Goal: Complete application form

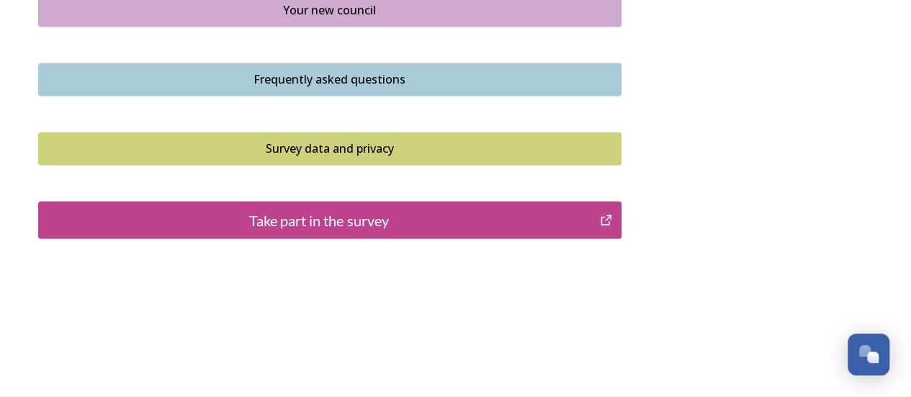
scroll to position [1080, 0]
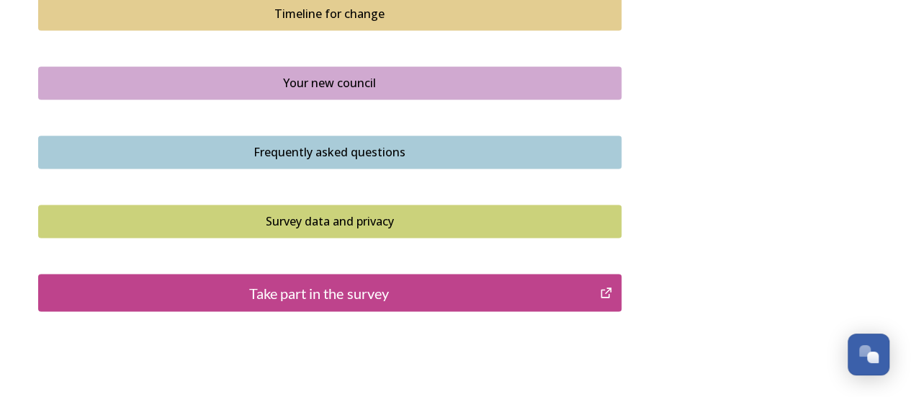
click at [443, 289] on div "Take part in the survey" at bounding box center [319, 293] width 547 height 22
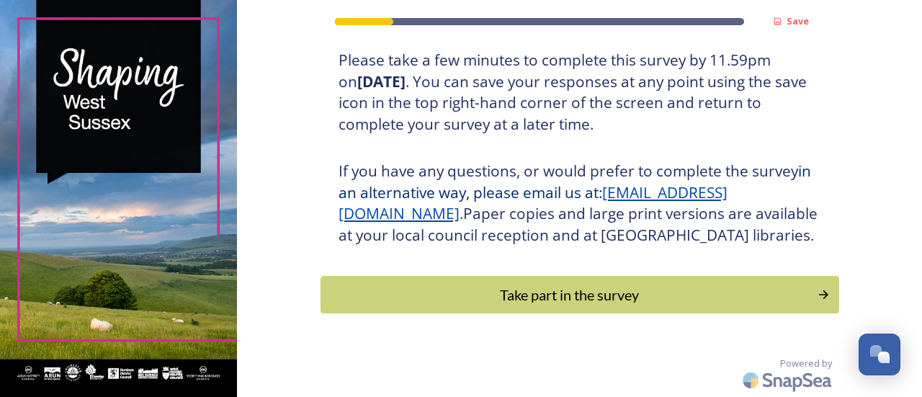
scroll to position [294, 0]
click at [671, 303] on div "Take part in the survey" at bounding box center [569, 295] width 487 height 22
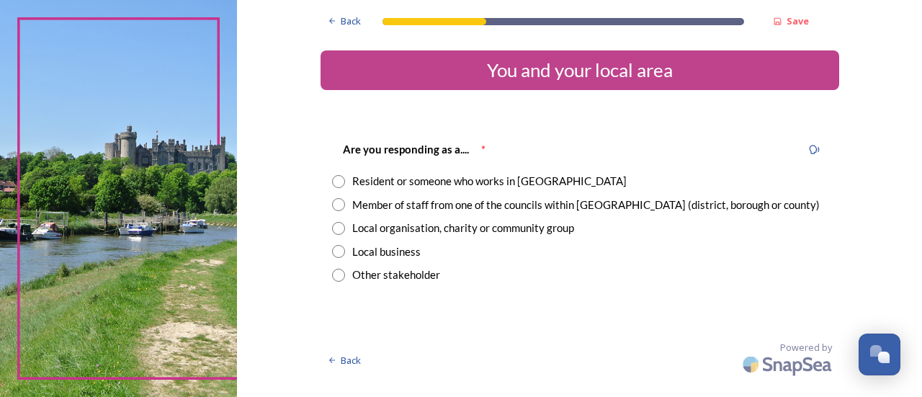
click at [340, 184] on input "radio" at bounding box center [338, 181] width 13 height 13
radio input "true"
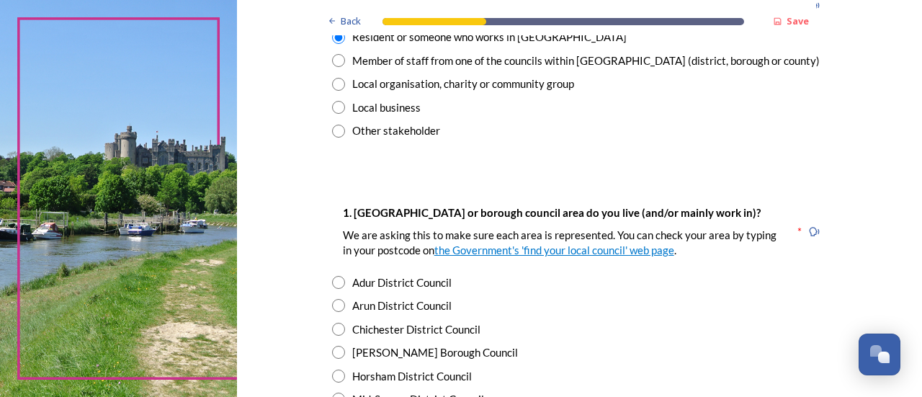
scroll to position [216, 0]
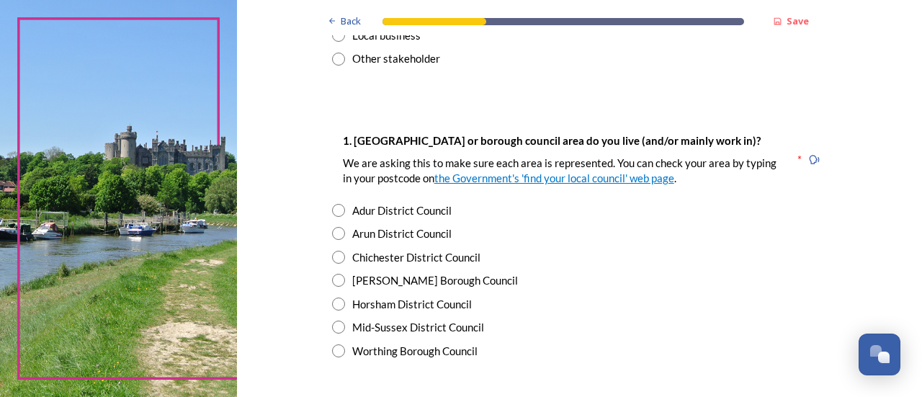
click at [333, 305] on input "radio" at bounding box center [338, 303] width 13 height 13
radio input "true"
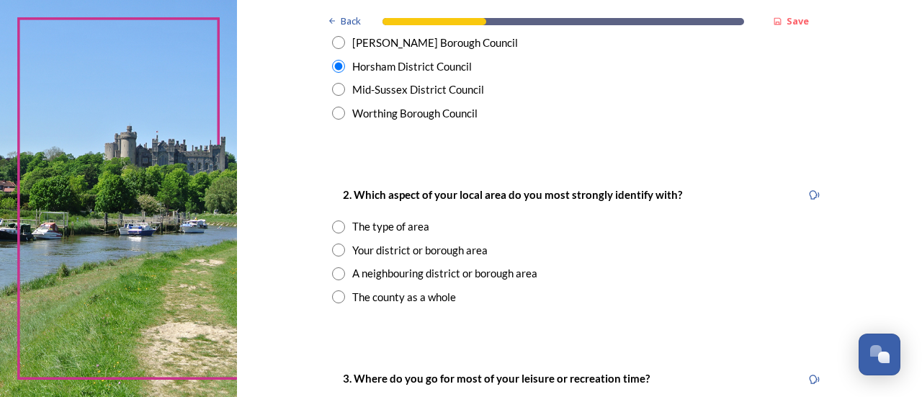
scroll to position [432, 0]
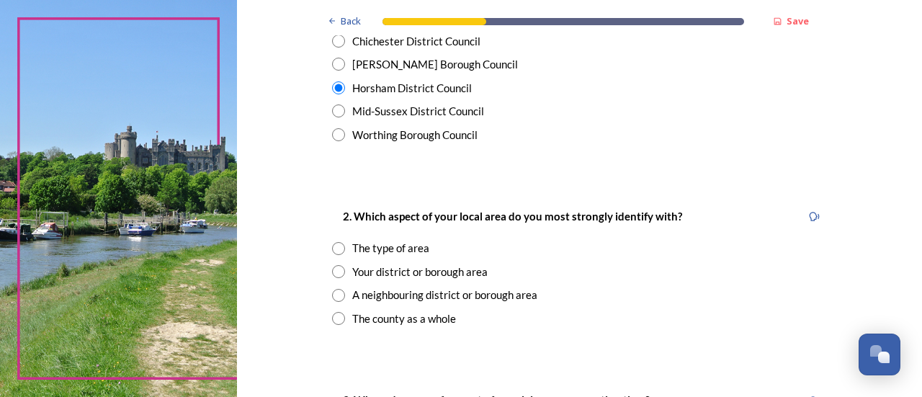
drag, startPoint x: 331, startPoint y: 271, endPoint x: 380, endPoint y: 283, distance: 50.5
click at [333, 271] on input "radio" at bounding box center [338, 271] width 13 height 13
radio input "true"
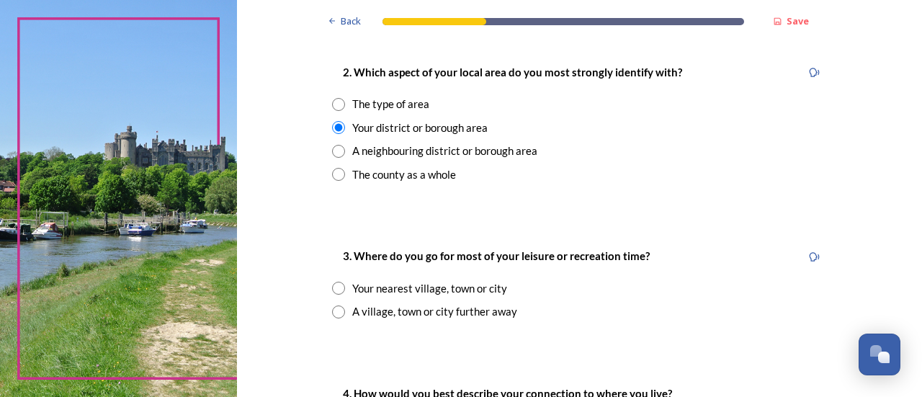
scroll to position [648, 0]
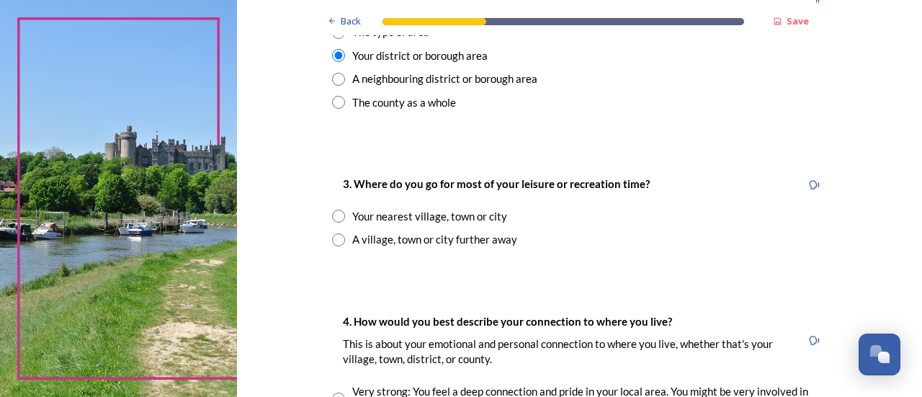
click at [332, 216] on input "radio" at bounding box center [338, 216] width 13 height 13
radio input "true"
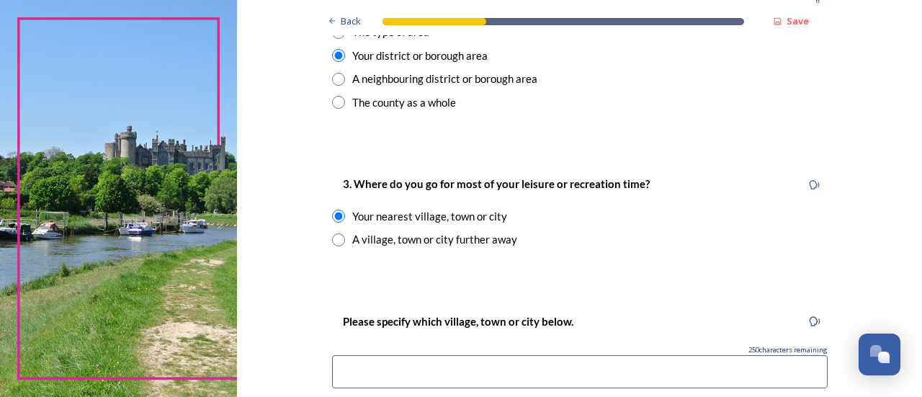
scroll to position [792, 0]
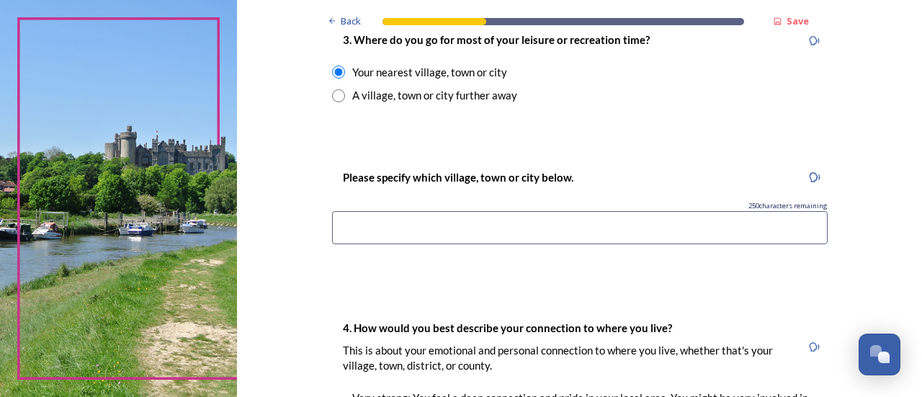
click at [620, 229] on input at bounding box center [580, 227] width 496 height 33
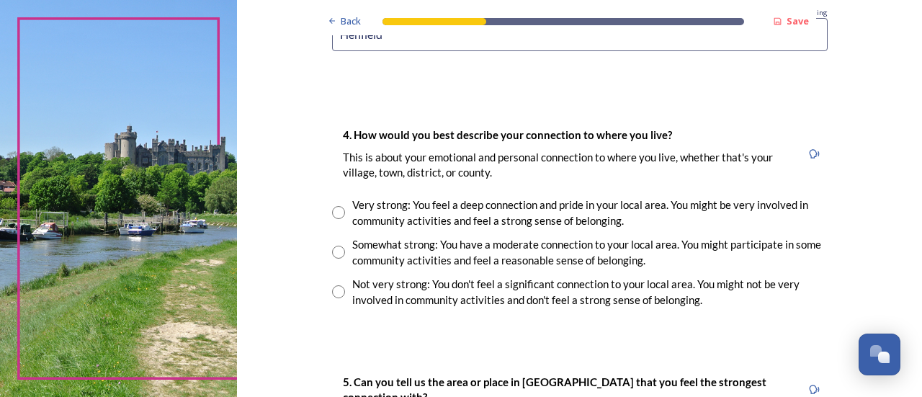
scroll to position [1008, 0]
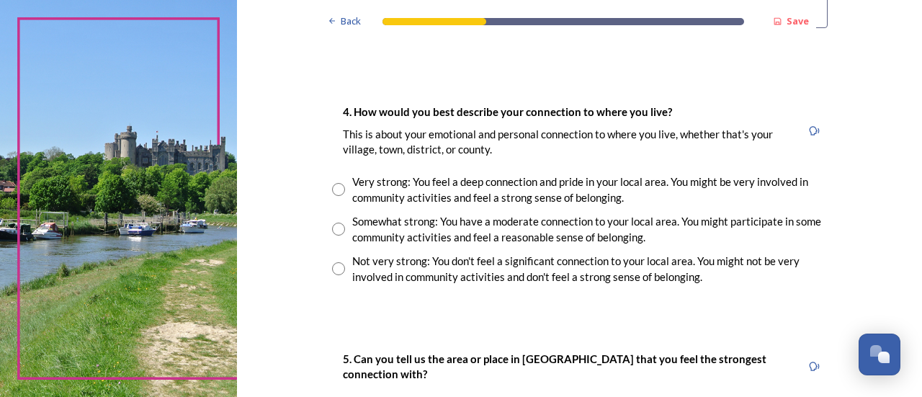
type input "Henfield"
click at [332, 186] on input "radio" at bounding box center [338, 189] width 13 height 13
radio input "true"
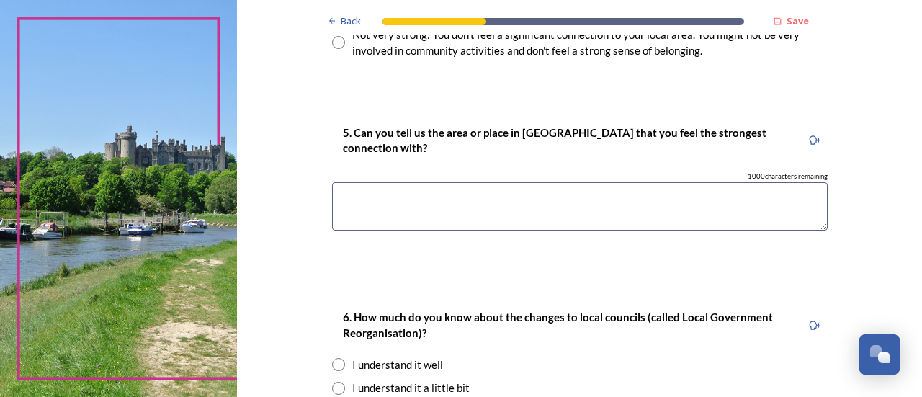
scroll to position [1296, 0]
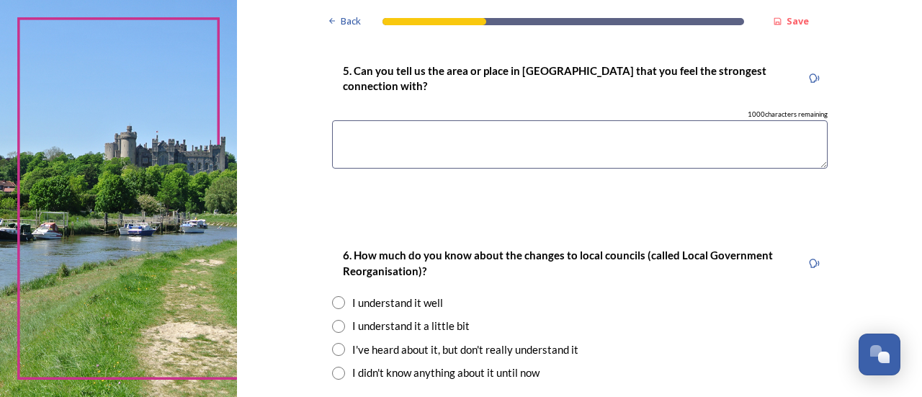
click at [529, 145] on textarea at bounding box center [580, 144] width 496 height 48
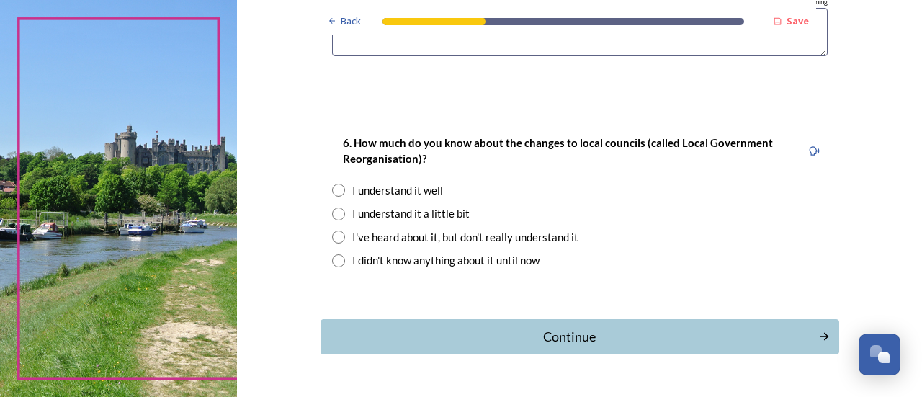
scroll to position [1441, 0]
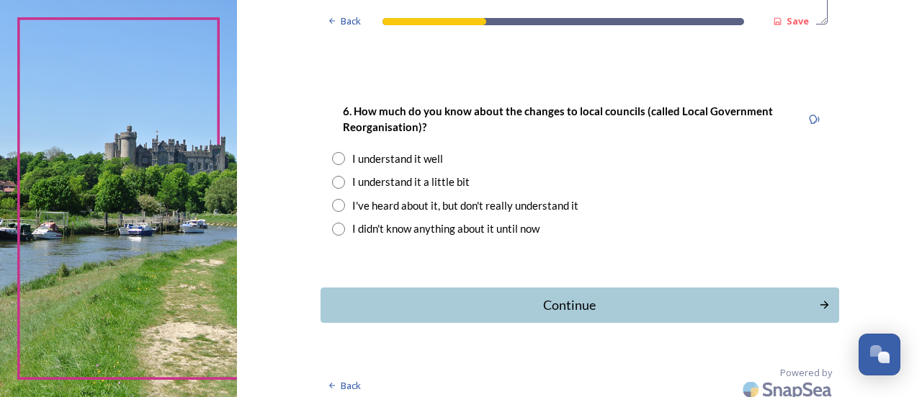
type textarea "Henfield"
drag, startPoint x: 331, startPoint y: 183, endPoint x: 353, endPoint y: 199, distance: 26.8
click at [332, 182] on input "radio" at bounding box center [338, 182] width 13 height 13
radio input "true"
click at [690, 310] on div "Continue" at bounding box center [570, 304] width 488 height 19
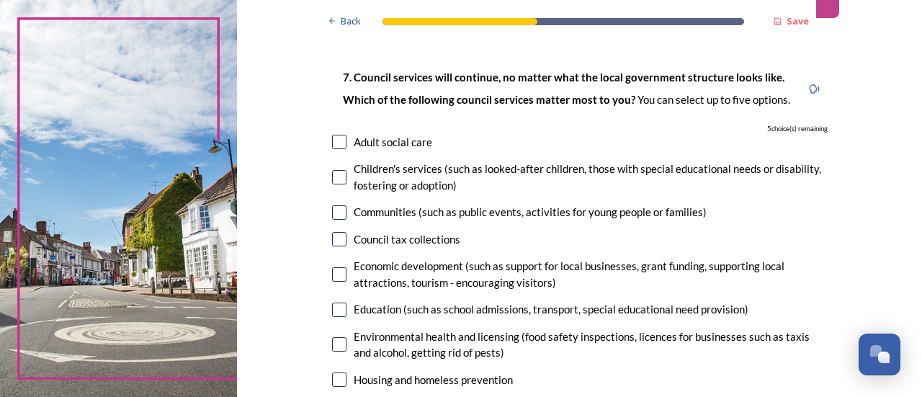
scroll to position [144, 0]
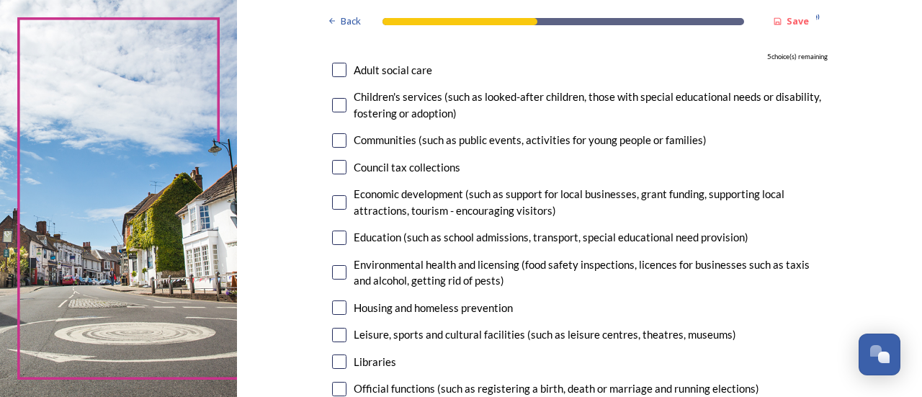
click at [332, 138] on input "checkbox" at bounding box center [339, 140] width 14 height 14
checkbox input "true"
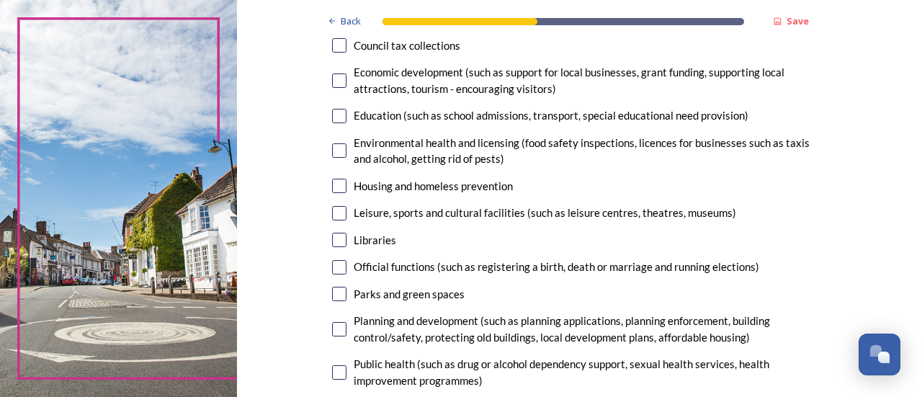
scroll to position [288, 0]
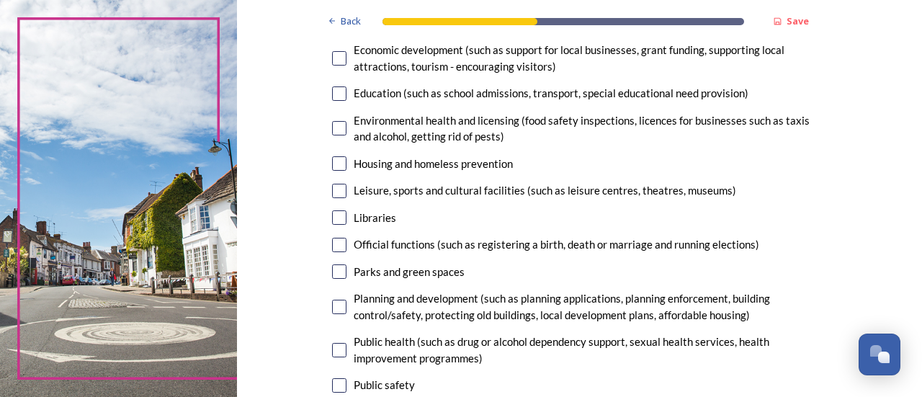
click at [332, 190] on input "checkbox" at bounding box center [339, 191] width 14 height 14
checkbox input "true"
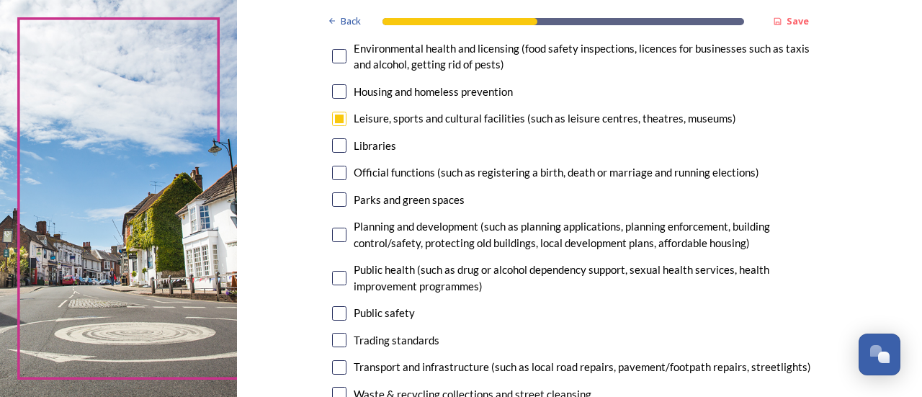
click at [334, 200] on input "checkbox" at bounding box center [339, 199] width 14 height 14
checkbox input "true"
click at [334, 236] on input "checkbox" at bounding box center [339, 235] width 14 height 14
checkbox input "true"
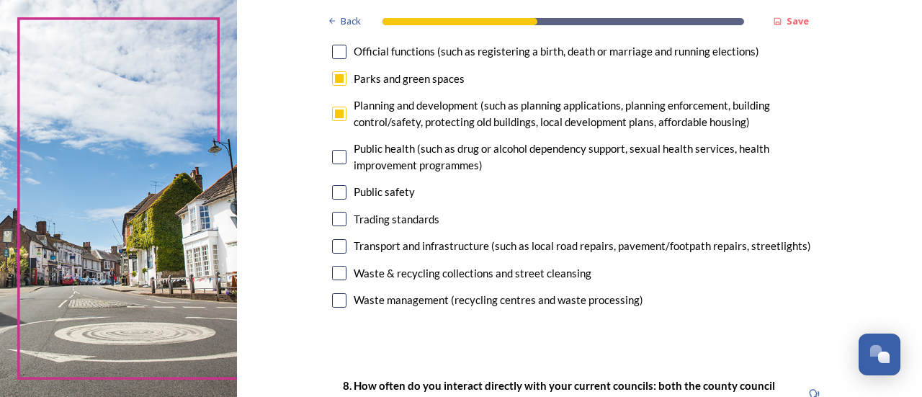
scroll to position [504, 0]
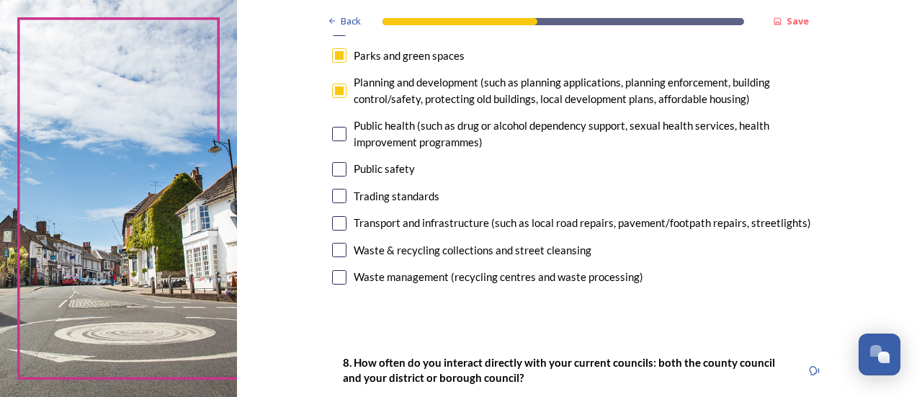
click at [333, 223] on input "checkbox" at bounding box center [339, 223] width 14 height 14
checkbox input "true"
click at [332, 251] on input "checkbox" at bounding box center [339, 250] width 14 height 14
checkbox input "false"
click at [332, 279] on input "checkbox" at bounding box center [339, 277] width 14 height 14
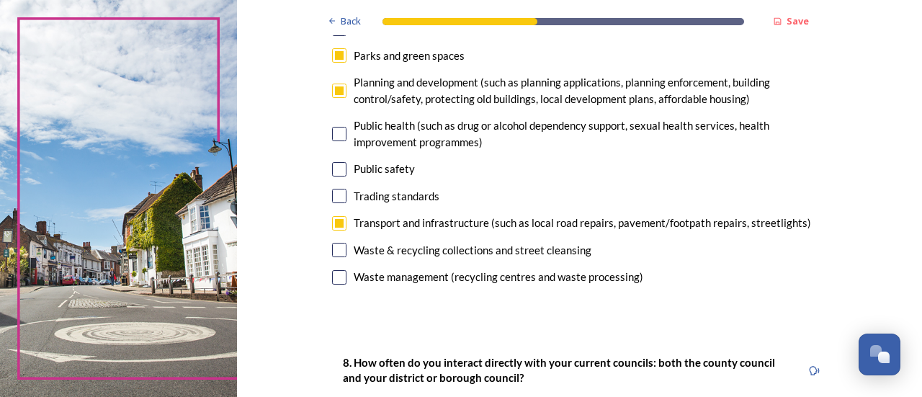
checkbox input "false"
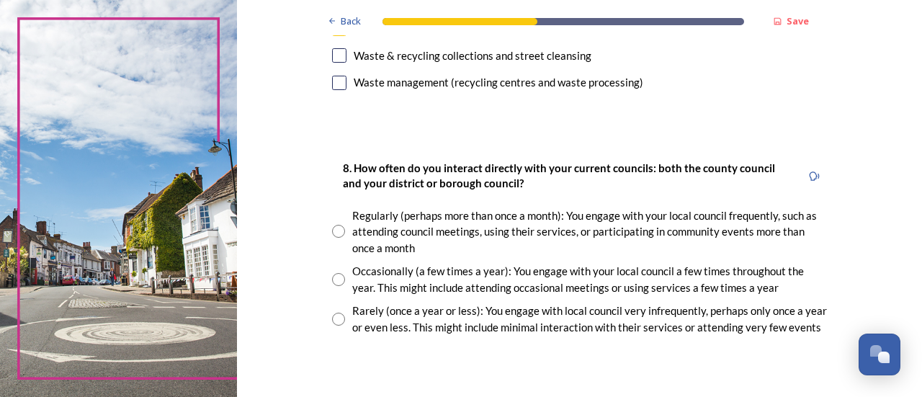
scroll to position [720, 0]
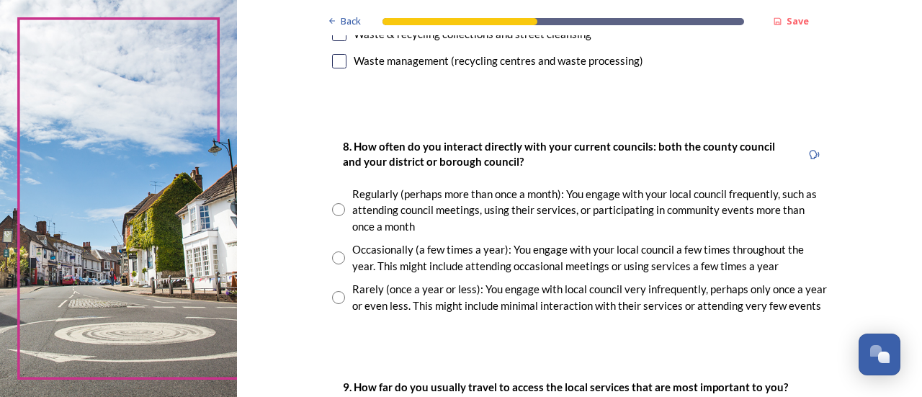
click at [333, 256] on input "radio" at bounding box center [338, 257] width 13 height 13
radio input "true"
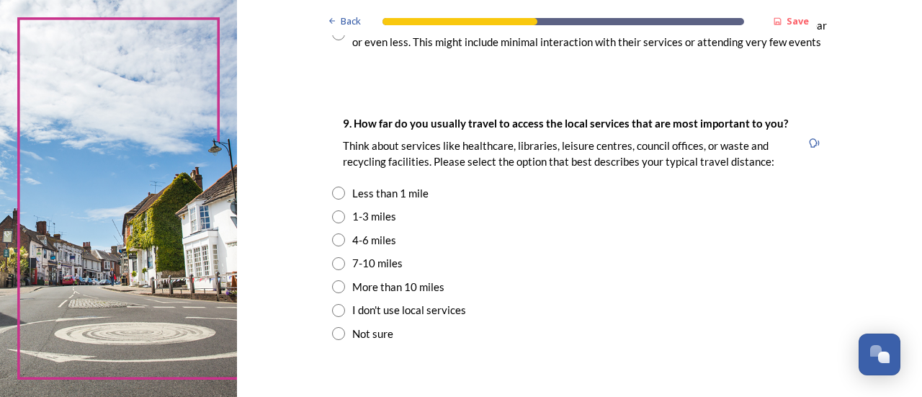
scroll to position [1008, 0]
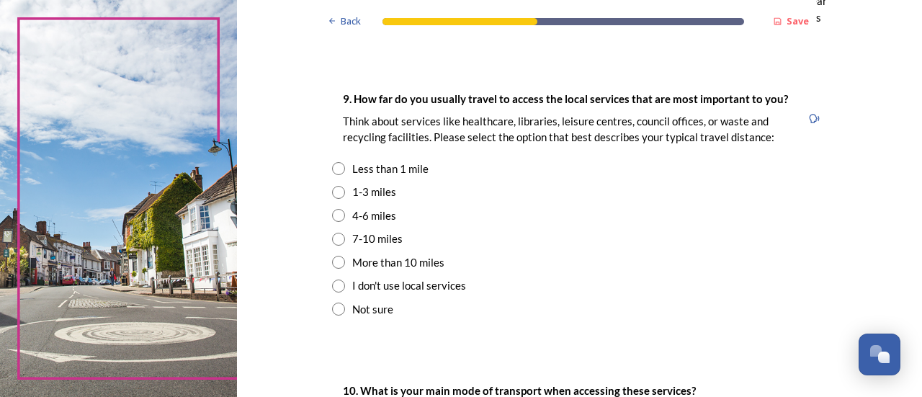
click at [332, 214] on input "radio" at bounding box center [338, 215] width 13 height 13
radio input "true"
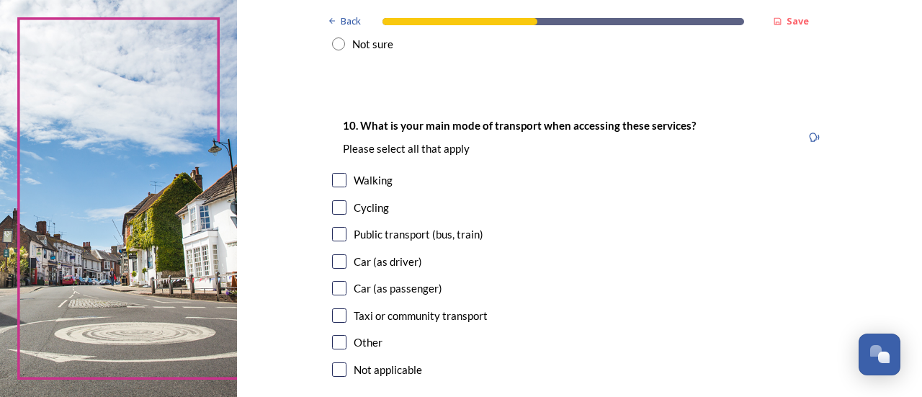
scroll to position [1296, 0]
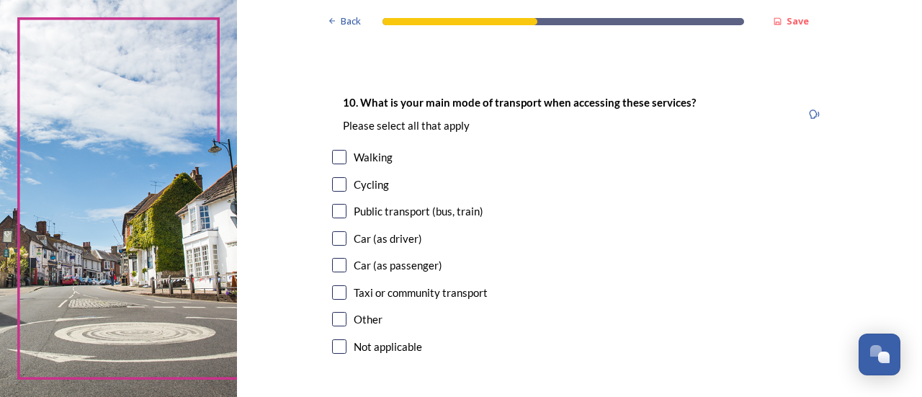
click at [333, 238] on input "checkbox" at bounding box center [339, 238] width 14 height 14
checkbox input "true"
click at [333, 155] on input "checkbox" at bounding box center [339, 157] width 14 height 14
checkbox input "true"
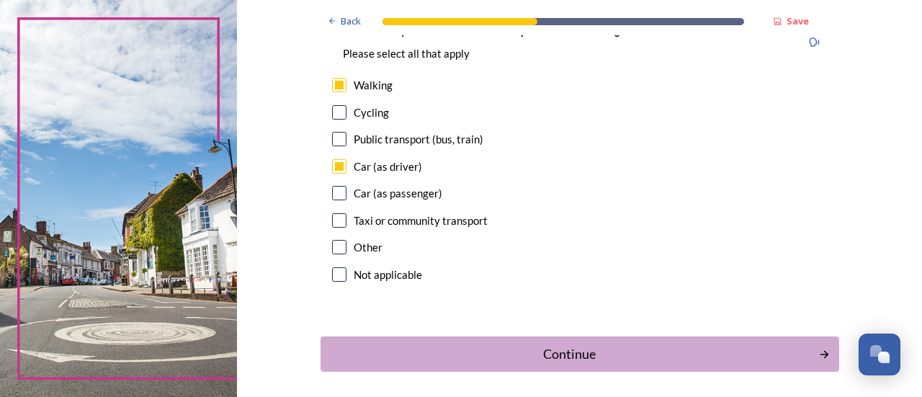
scroll to position [1426, 0]
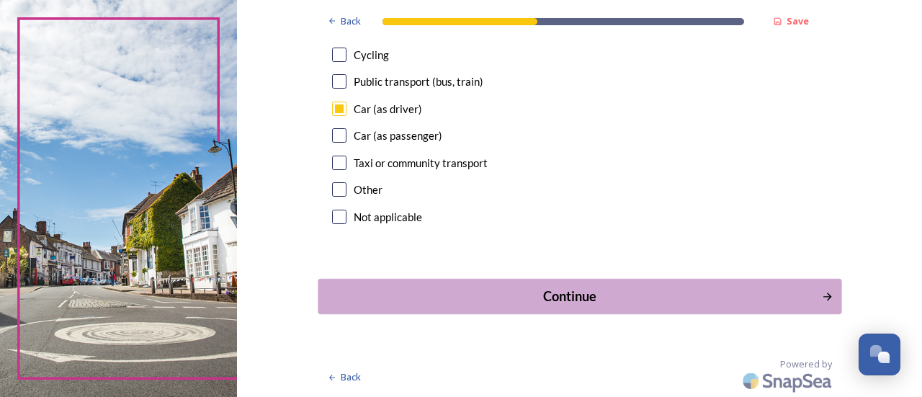
click at [631, 303] on div "Continue" at bounding box center [570, 296] width 488 height 19
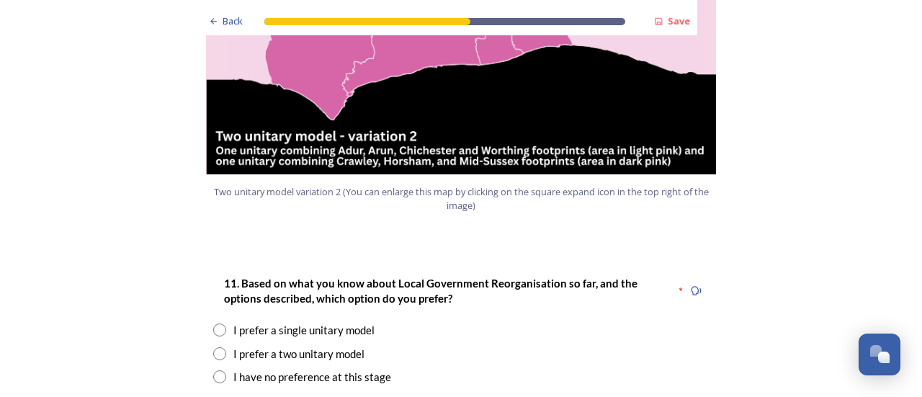
scroll to position [1801, 0]
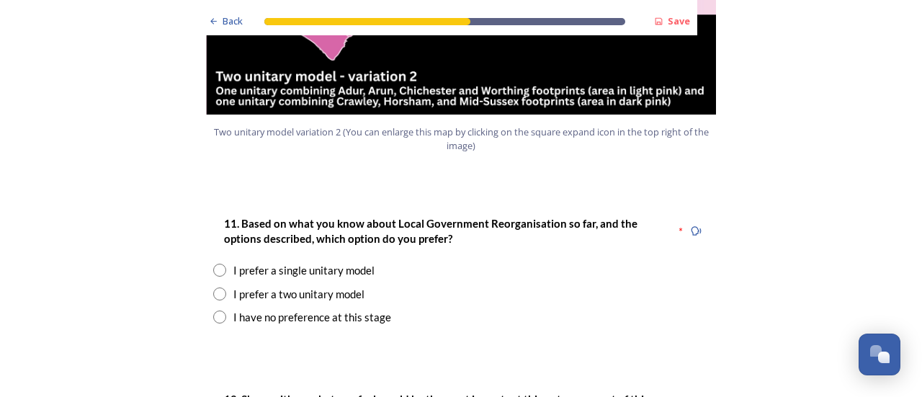
click at [213, 287] on input "radio" at bounding box center [219, 293] width 13 height 13
radio input "true"
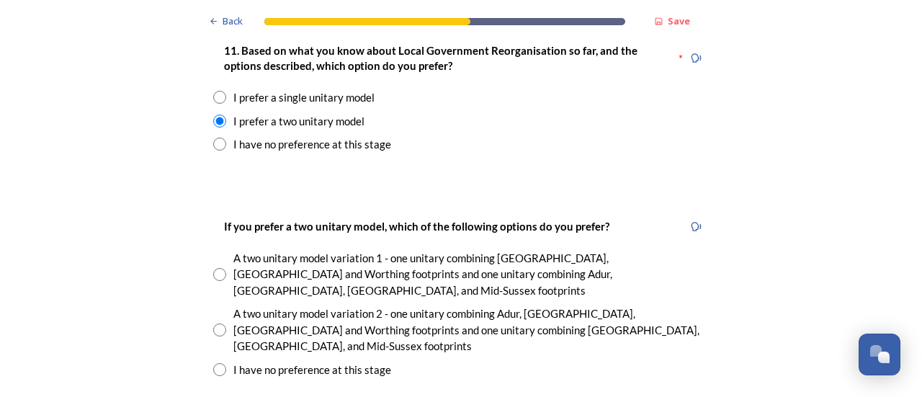
scroll to position [2017, 0]
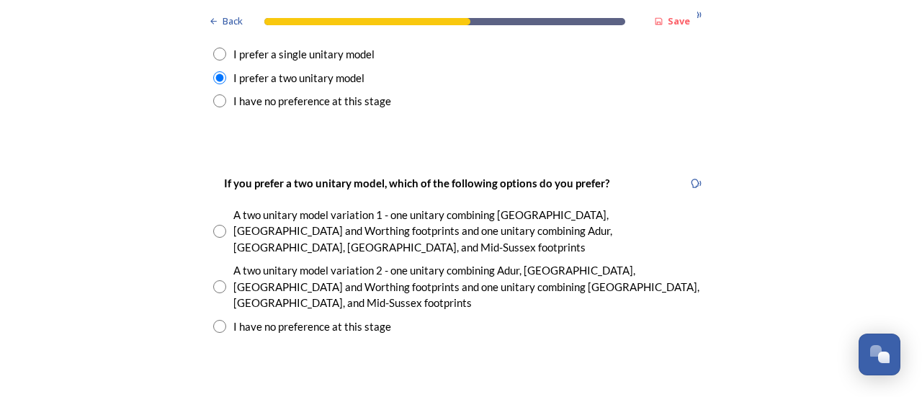
click at [214, 280] on input "radio" at bounding box center [219, 286] width 13 height 13
radio input "true"
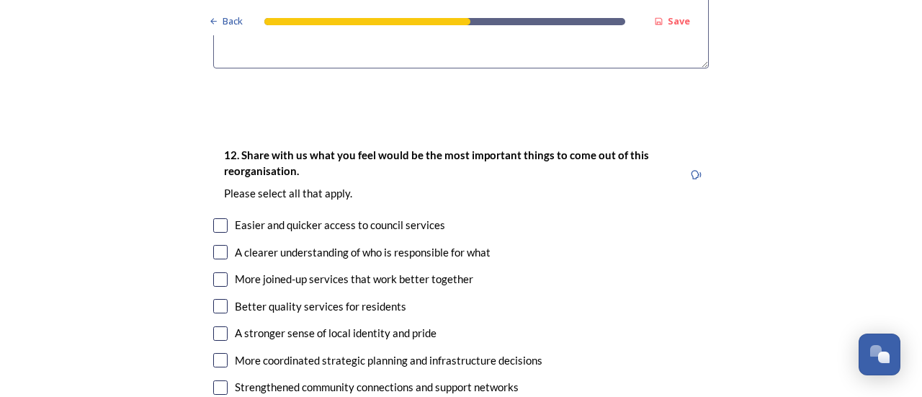
scroll to position [2593, 0]
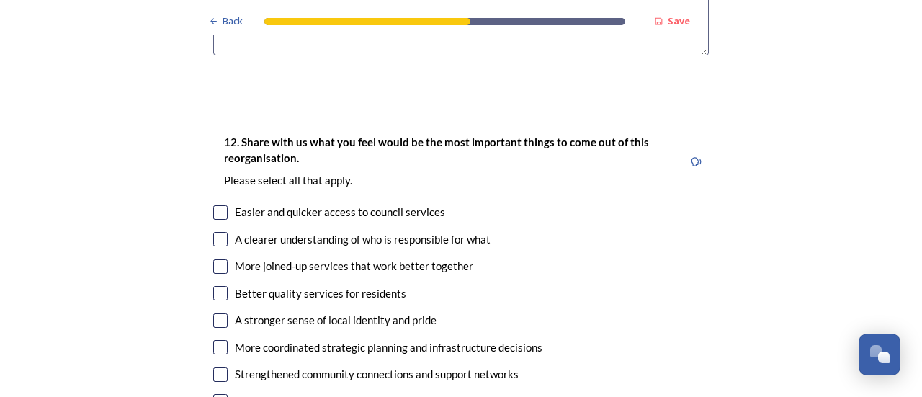
click at [213, 259] on input "checkbox" at bounding box center [220, 266] width 14 height 14
checkbox input "true"
click at [213, 340] on input "checkbox" at bounding box center [220, 347] width 14 height 14
checkbox input "true"
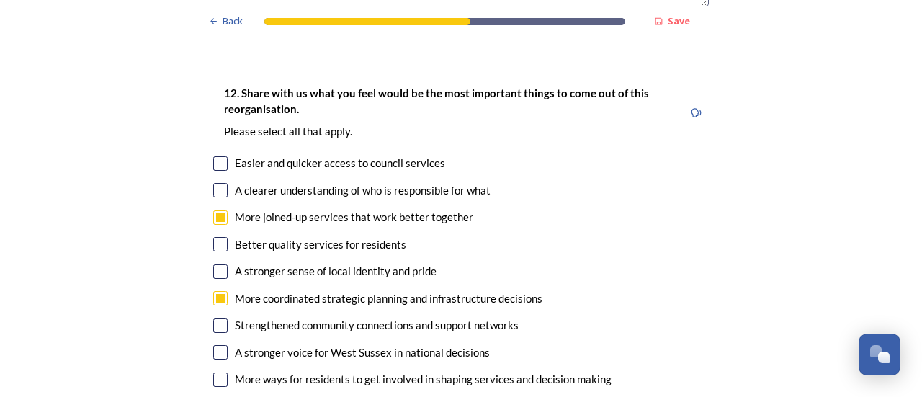
scroll to position [2665, 0]
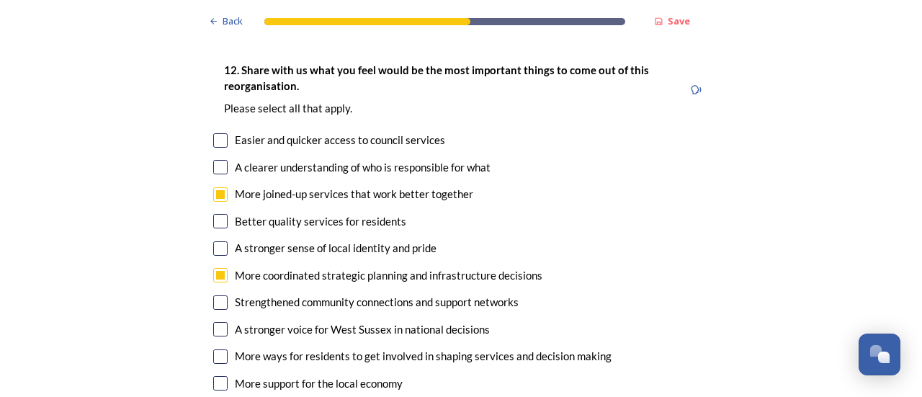
click at [213, 322] on input "checkbox" at bounding box center [220, 329] width 14 height 14
checkbox input "true"
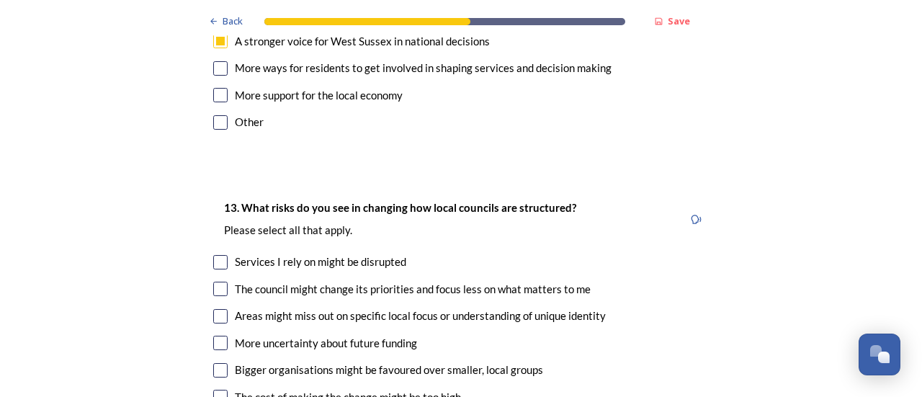
scroll to position [3025, 0]
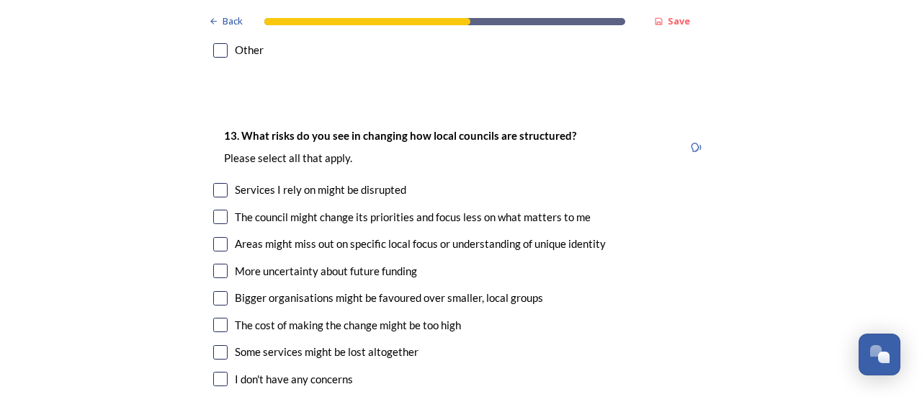
click at [217, 237] on input "checkbox" at bounding box center [220, 244] width 14 height 14
checkbox input "true"
click at [215, 210] on input "checkbox" at bounding box center [220, 217] width 14 height 14
checkbox input "true"
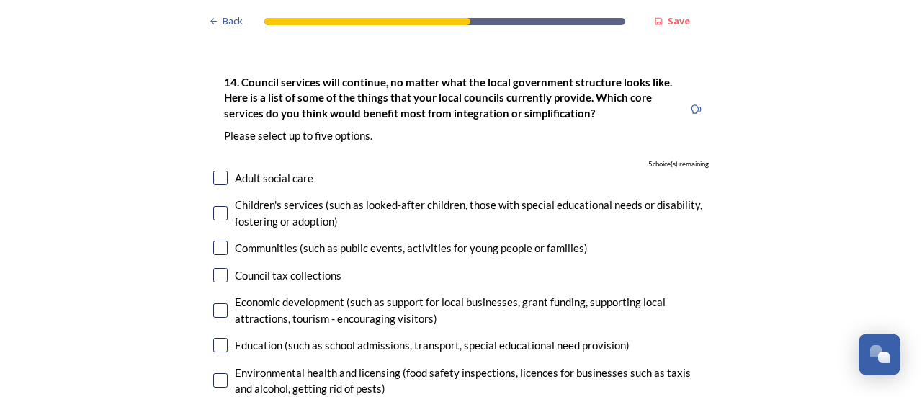
scroll to position [3457, 0]
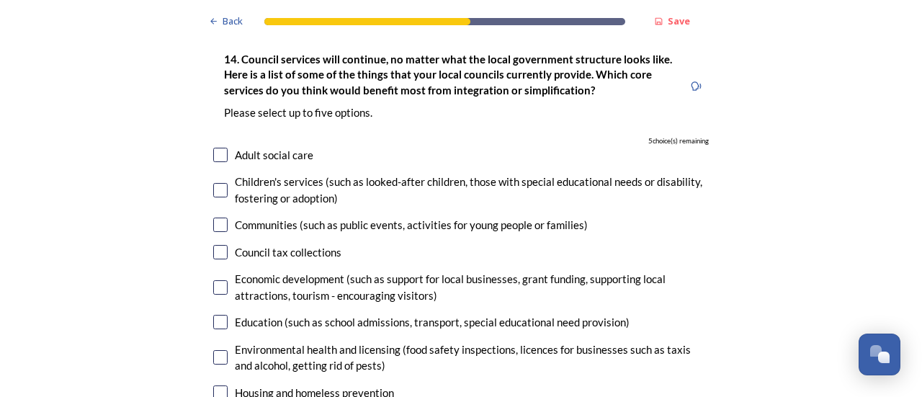
click at [215, 148] on input "checkbox" at bounding box center [220, 155] width 14 height 14
checkbox input "true"
click at [216, 183] on input "checkbox" at bounding box center [220, 190] width 14 height 14
checkbox input "true"
click at [215, 218] on input "checkbox" at bounding box center [220, 225] width 14 height 14
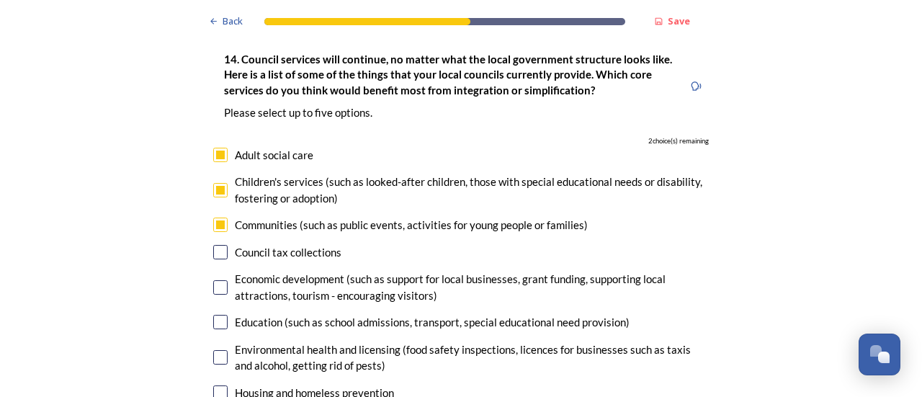
click at [217, 218] on input "checkbox" at bounding box center [220, 225] width 14 height 14
checkbox input "false"
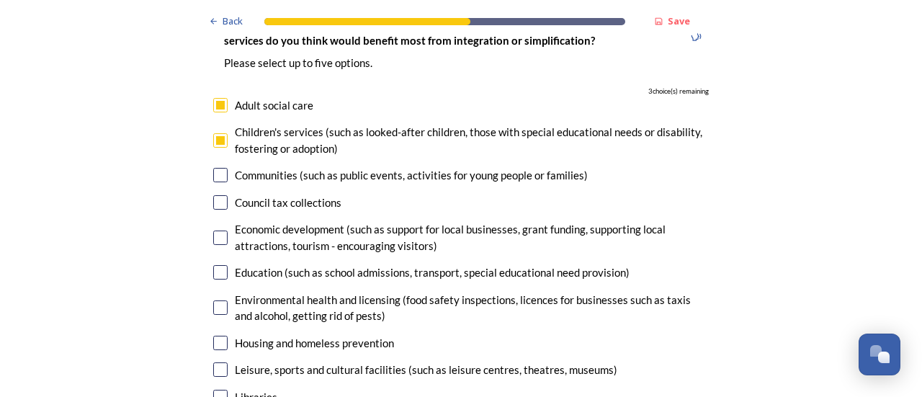
scroll to position [3529, 0]
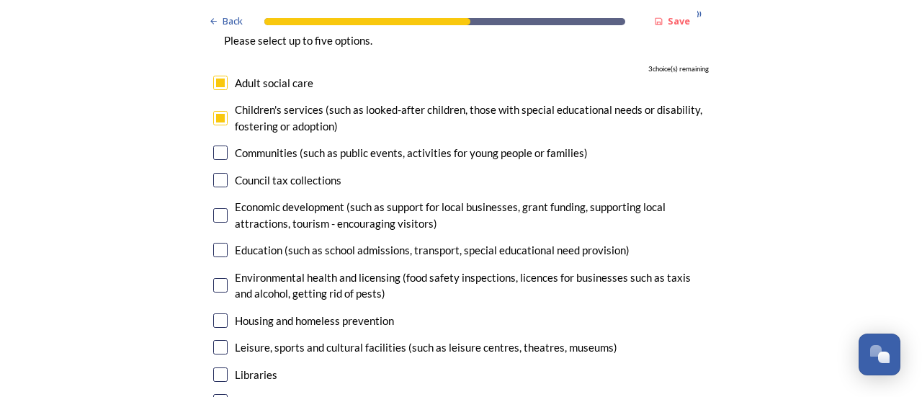
click at [216, 243] on input "checkbox" at bounding box center [220, 250] width 14 height 14
checkbox input "true"
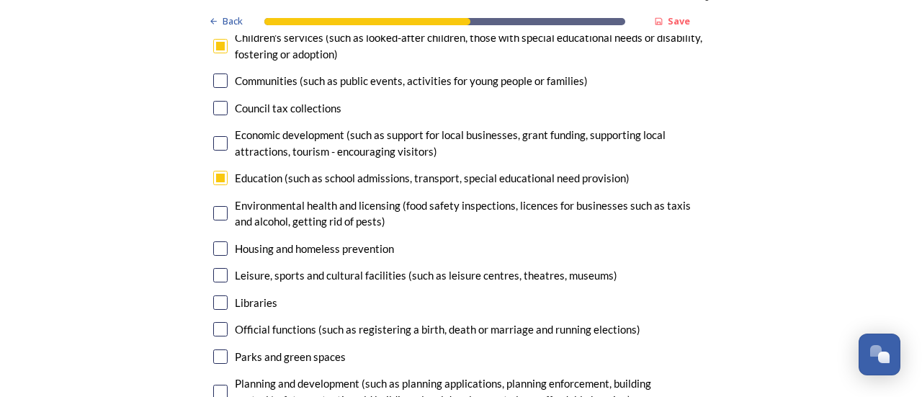
scroll to position [3673, 0]
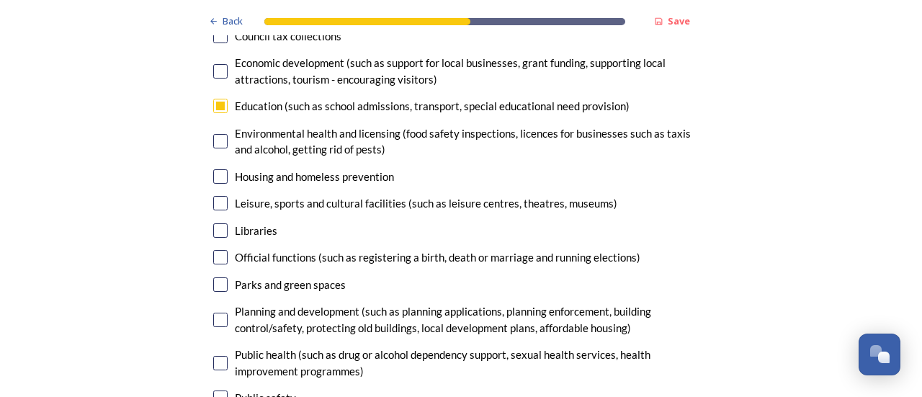
click at [213, 313] on input "checkbox" at bounding box center [220, 320] width 14 height 14
checkbox input "true"
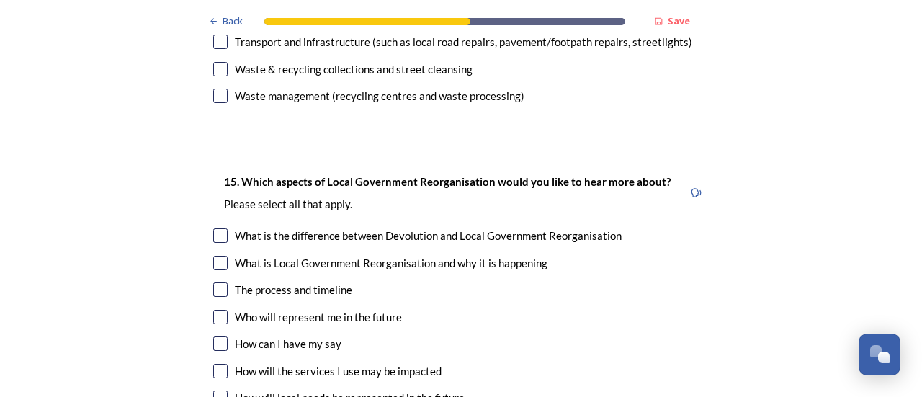
scroll to position [4105, 0]
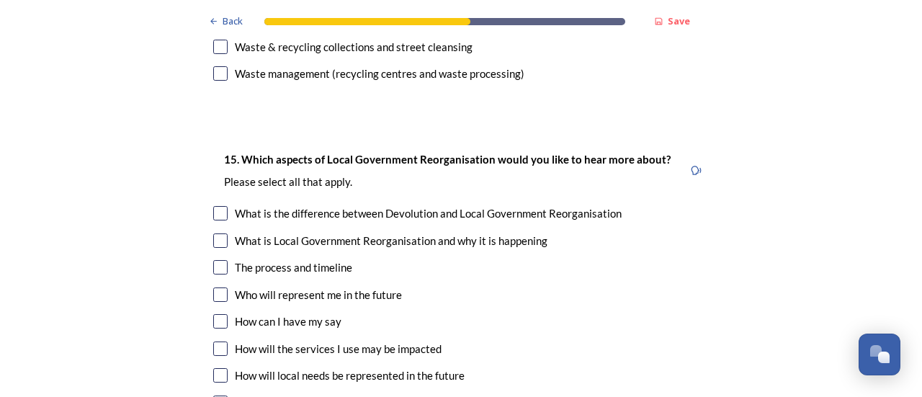
click at [220, 260] on input "checkbox" at bounding box center [220, 267] width 14 height 14
checkbox input "true"
click at [214, 287] on input "checkbox" at bounding box center [220, 294] width 14 height 14
checkbox input "true"
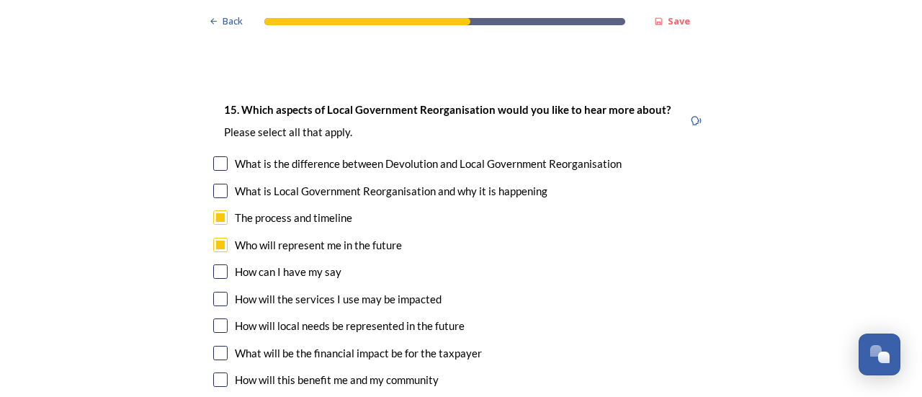
scroll to position [4177, 0]
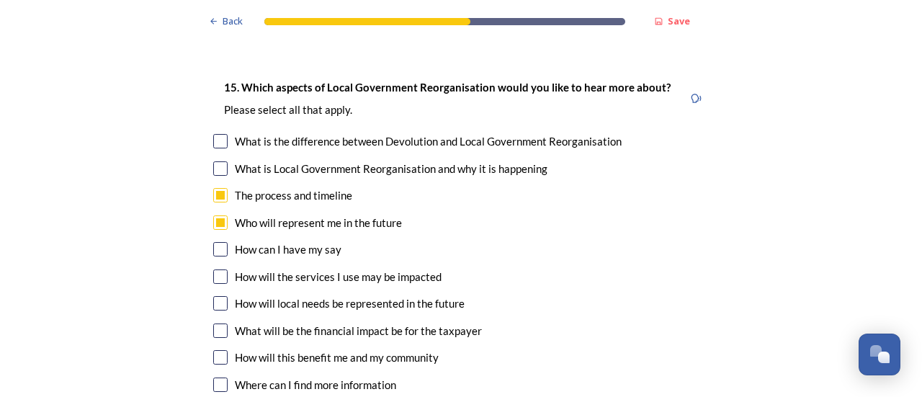
click at [215, 269] on input "checkbox" at bounding box center [220, 276] width 14 height 14
checkbox input "true"
click at [215, 296] on input "checkbox" at bounding box center [220, 303] width 14 height 14
checkbox input "true"
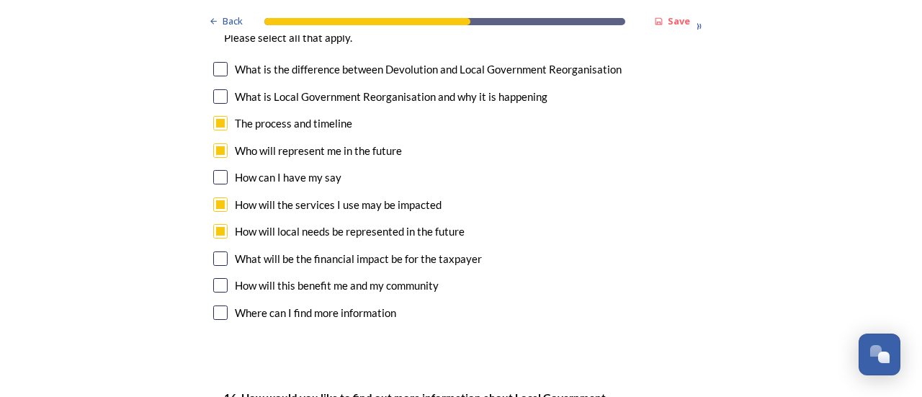
click at [215, 278] on input "checkbox" at bounding box center [220, 285] width 14 height 14
checkbox input "true"
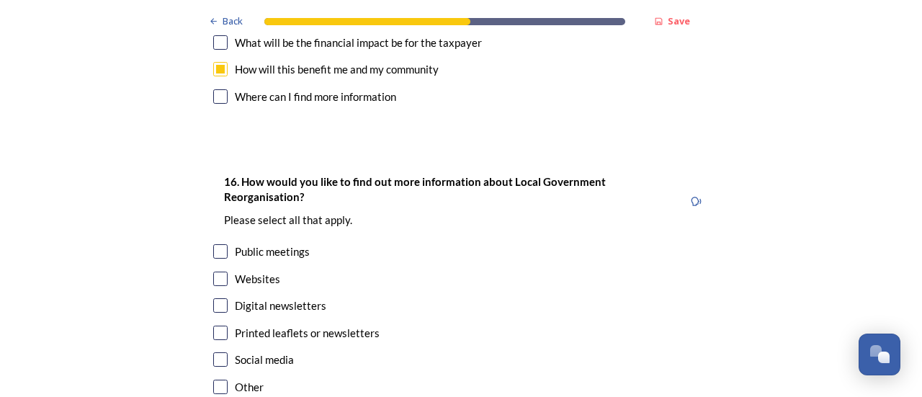
scroll to position [4538, 0]
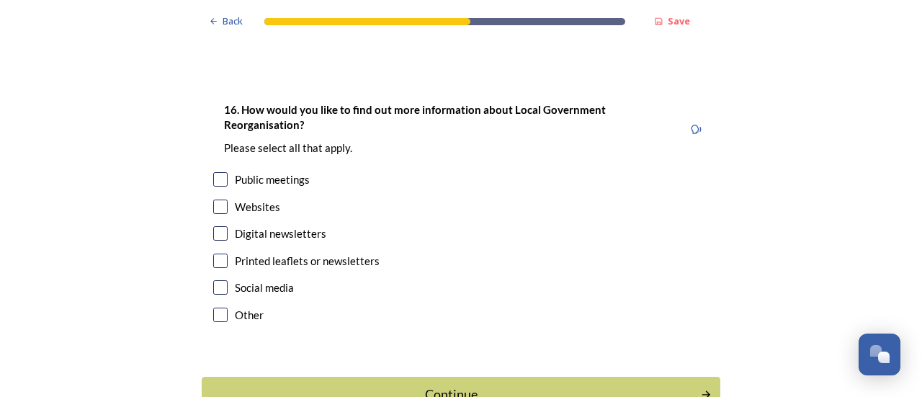
click at [217, 226] on input "checkbox" at bounding box center [220, 233] width 14 height 14
checkbox input "true"
click at [501, 385] on div "Continue" at bounding box center [451, 394] width 488 height 19
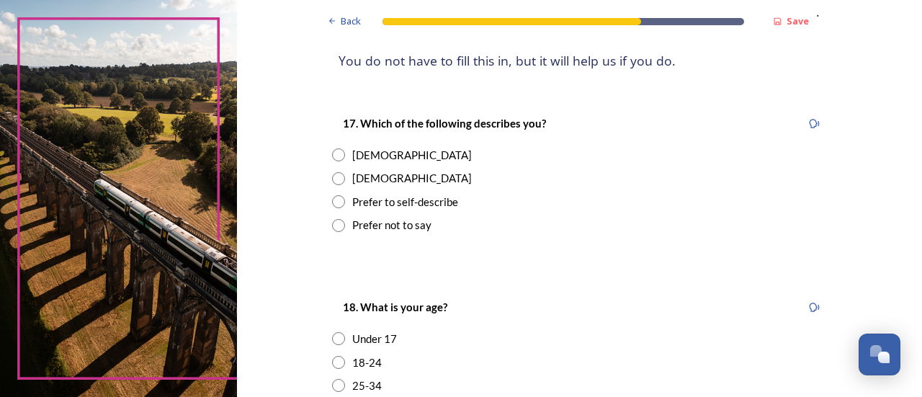
scroll to position [216, 0]
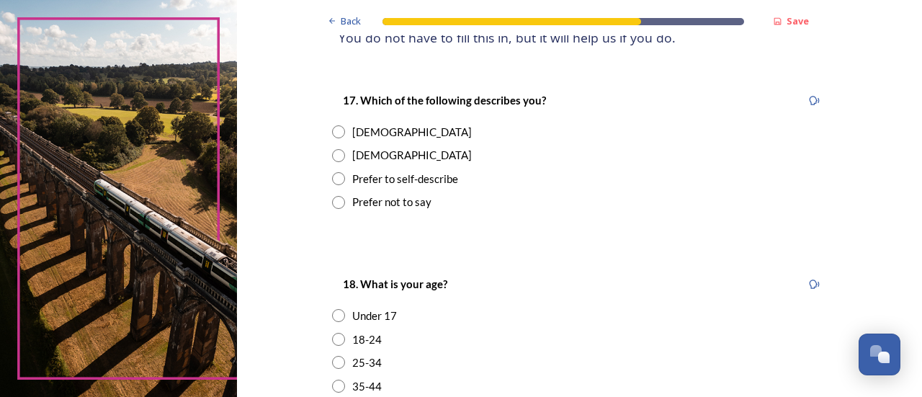
click at [332, 132] on input "radio" at bounding box center [338, 131] width 13 height 13
radio input "true"
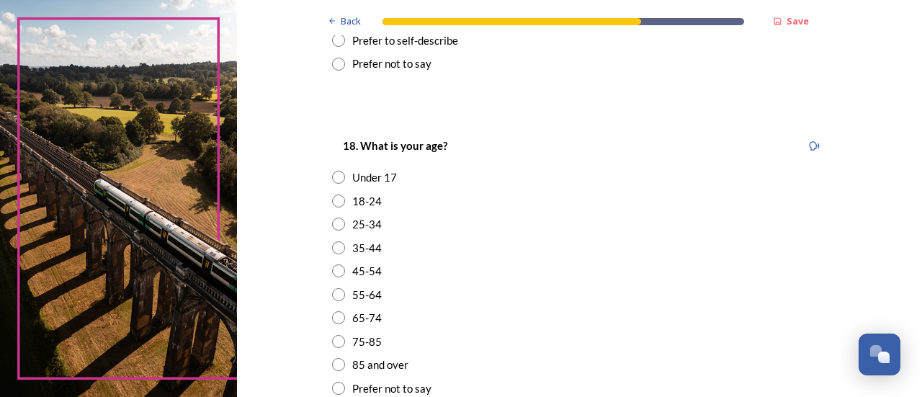
scroll to position [360, 0]
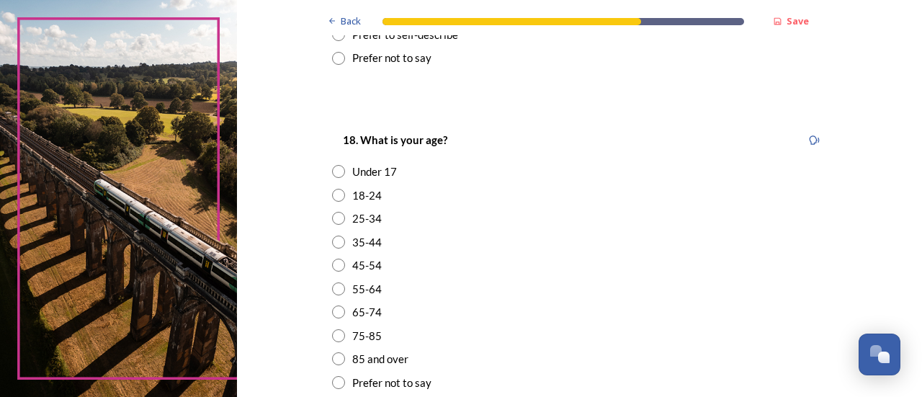
click at [332, 289] on input "radio" at bounding box center [338, 288] width 13 height 13
radio input "true"
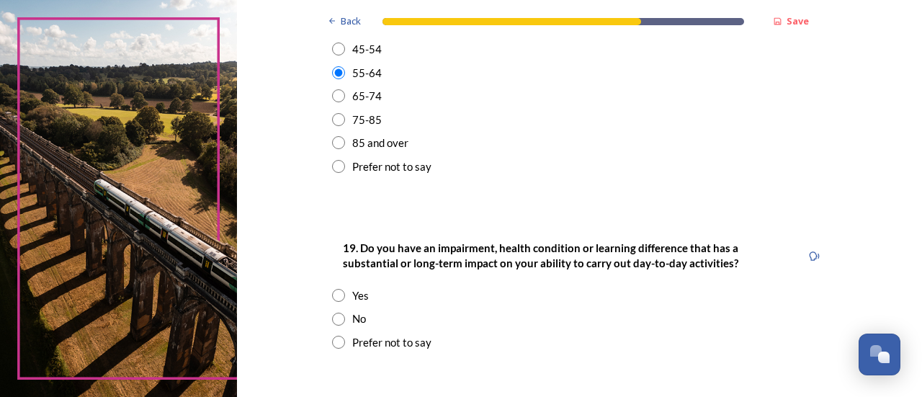
scroll to position [648, 0]
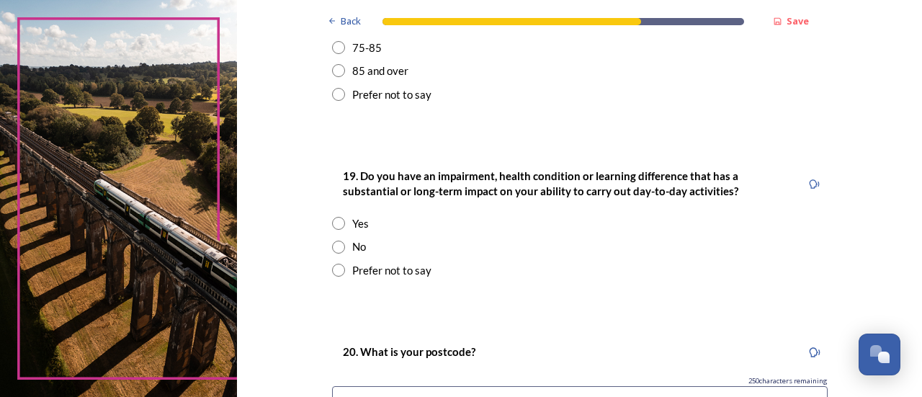
click at [333, 247] on input "radio" at bounding box center [338, 247] width 13 height 13
radio input "true"
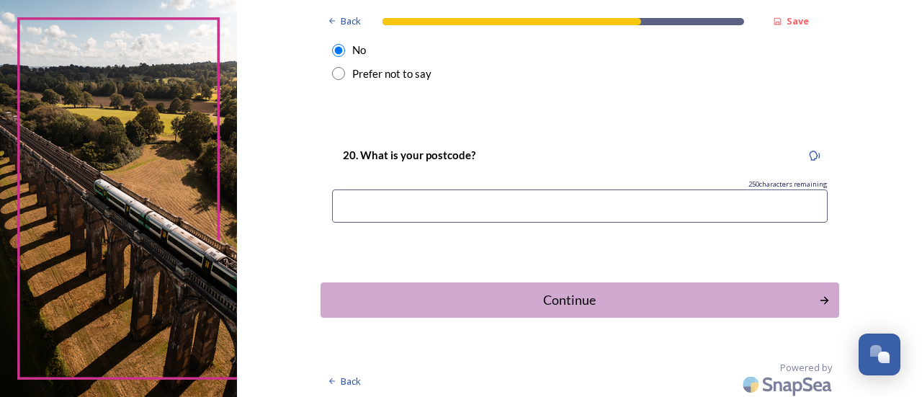
scroll to position [848, 0]
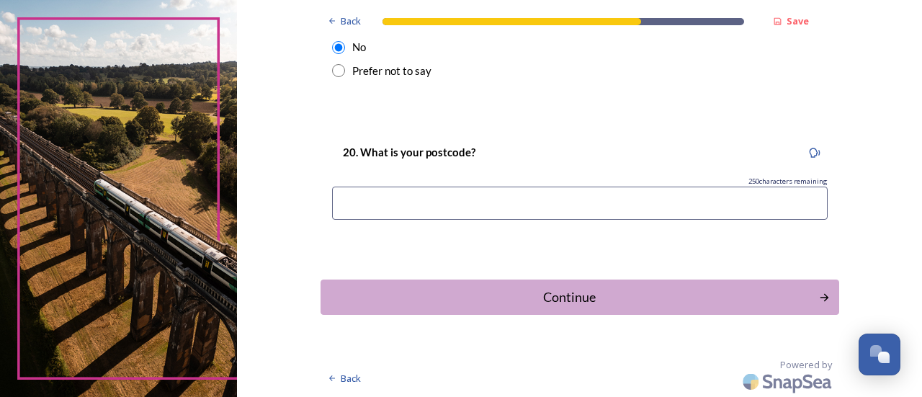
click at [591, 206] on input at bounding box center [580, 203] width 496 height 33
type input "BN5 9US"
click at [653, 297] on div "Continue" at bounding box center [570, 296] width 488 height 19
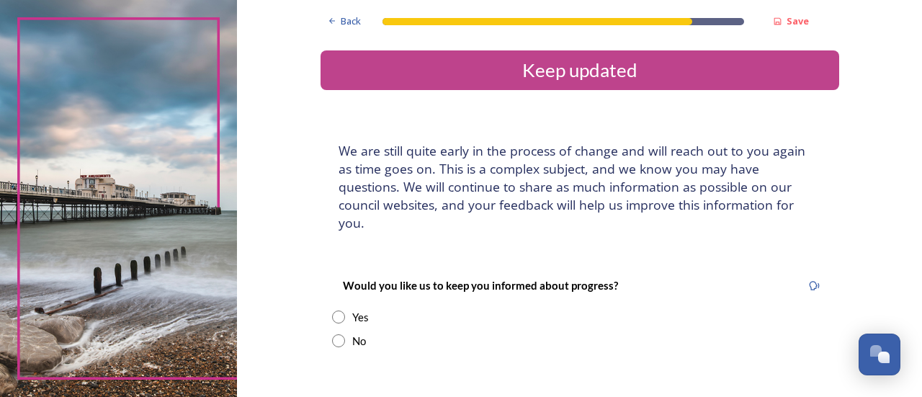
click at [335, 310] on input "radio" at bounding box center [338, 316] width 13 height 13
radio input "true"
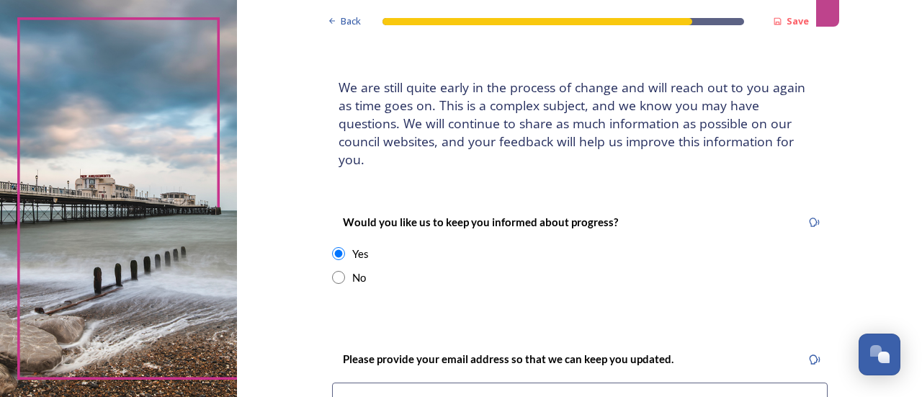
scroll to position [144, 0]
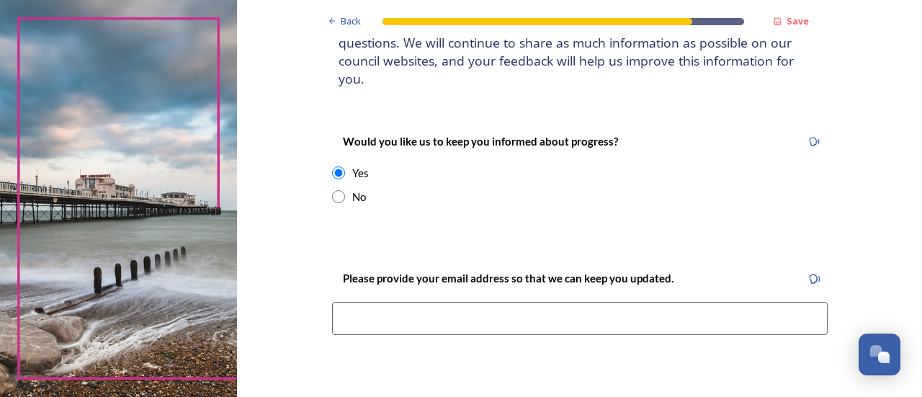
click at [333, 190] on input "radio" at bounding box center [338, 196] width 13 height 13
radio input "true"
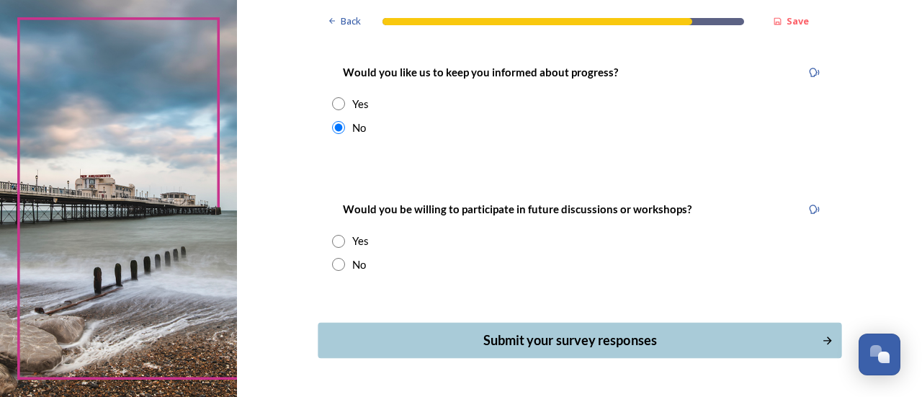
scroll to position [216, 0]
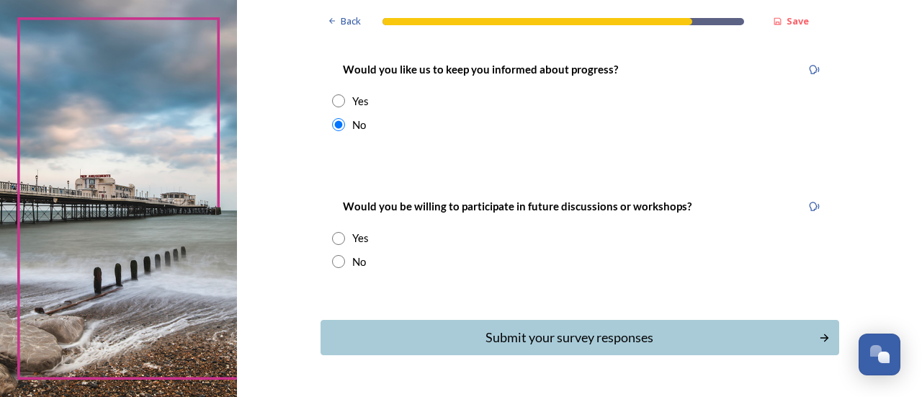
click at [332, 255] on input "radio" at bounding box center [338, 261] width 13 height 13
radio input "true"
click at [688, 328] on div "Submit your survey responses" at bounding box center [570, 337] width 488 height 19
